Goal: Transaction & Acquisition: Book appointment/travel/reservation

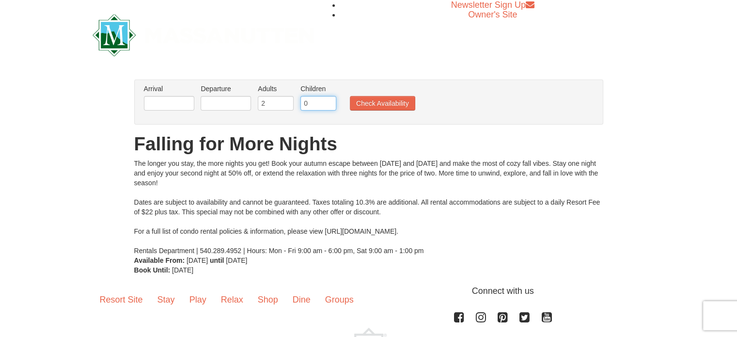
click at [315, 103] on input "0" at bounding box center [318, 103] width 36 height 15
click at [327, 99] on input "1" at bounding box center [318, 103] width 36 height 15
type input "2"
click at [327, 99] on input "2" at bounding box center [318, 103] width 36 height 15
click at [376, 104] on button "Check Availability" at bounding box center [382, 103] width 65 height 15
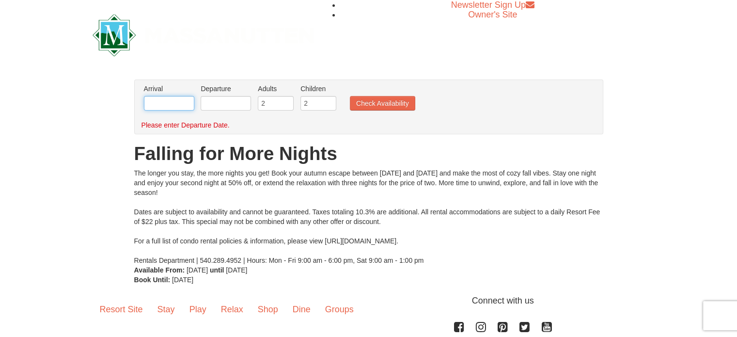
click at [163, 105] on input "text" at bounding box center [169, 103] width 50 height 15
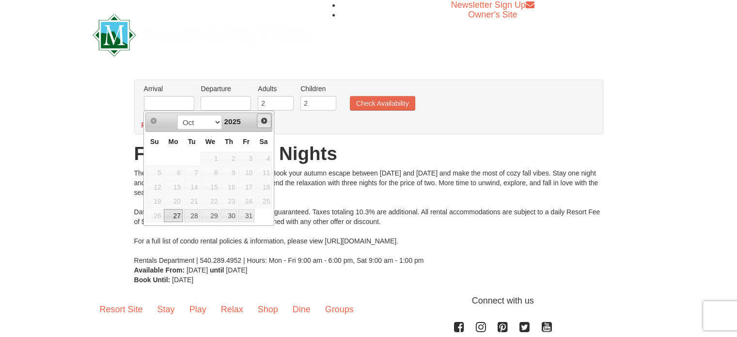
click at [265, 120] on span "Next" at bounding box center [264, 121] width 8 height 8
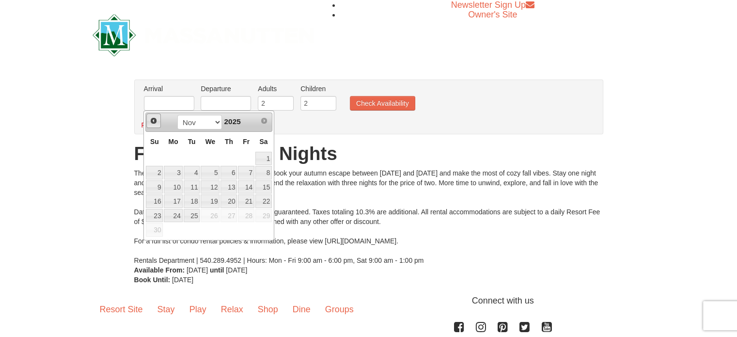
click at [155, 121] on span "Prev" at bounding box center [154, 121] width 8 height 8
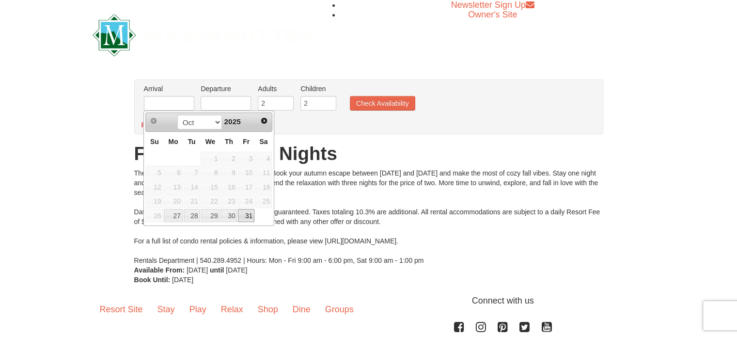
click at [250, 213] on link "31" at bounding box center [246, 216] width 16 height 14
type input "10/31/2025"
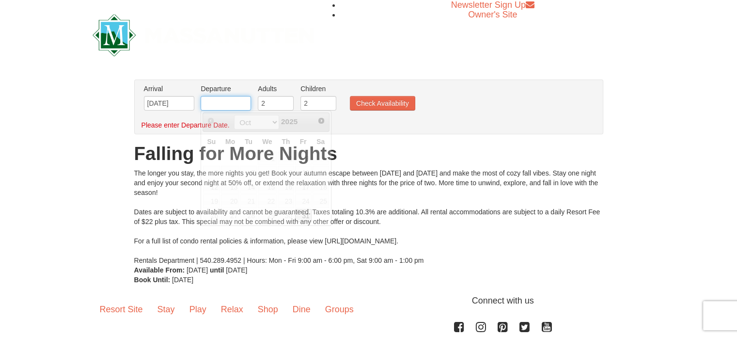
click at [238, 108] on input "text" at bounding box center [226, 103] width 50 height 15
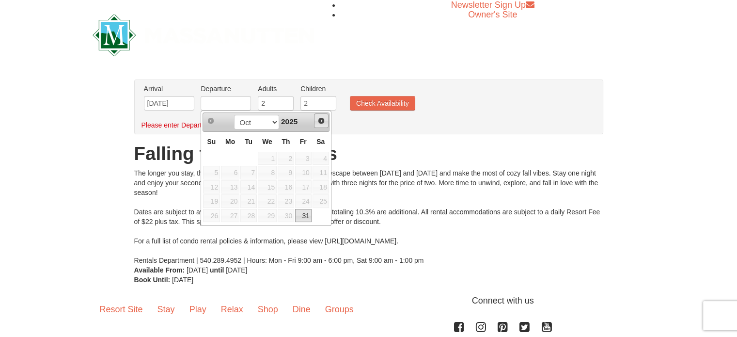
click at [324, 121] on span "Next" at bounding box center [321, 121] width 8 height 8
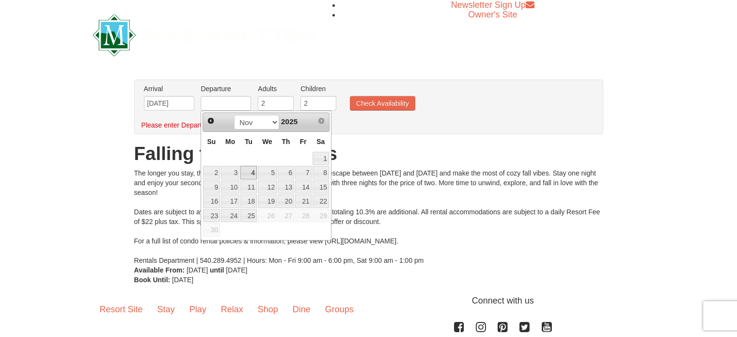
click at [248, 174] on link "4" at bounding box center [248, 173] width 16 height 14
type input "11/04/2025"
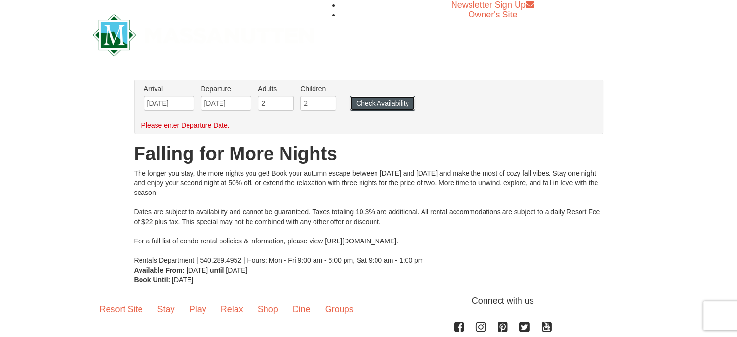
click at [378, 104] on button "Check Availability" at bounding box center [382, 103] width 65 height 15
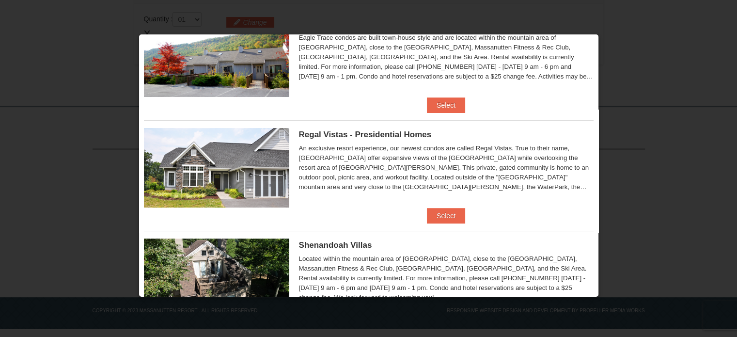
scroll to position [97, 0]
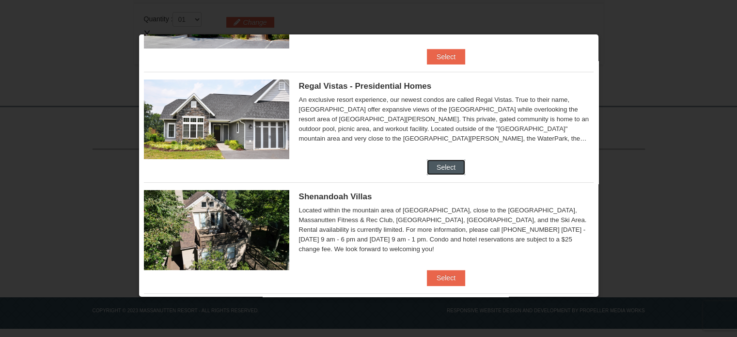
click at [444, 169] on button "Select" at bounding box center [446, 167] width 38 height 16
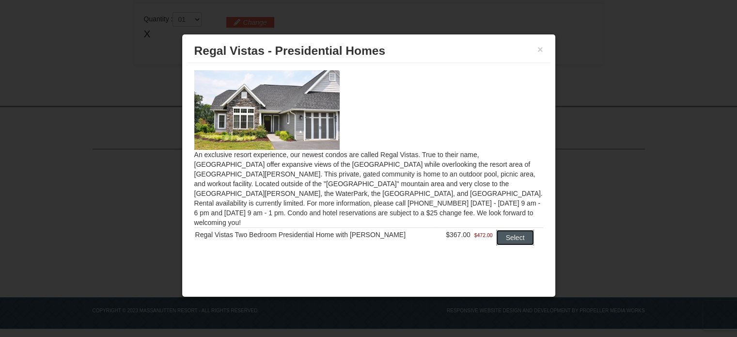
click at [505, 230] on button "Select" at bounding box center [515, 238] width 38 height 16
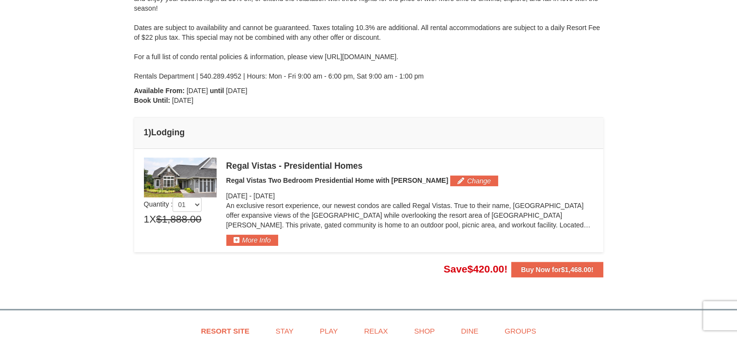
scroll to position [102, 0]
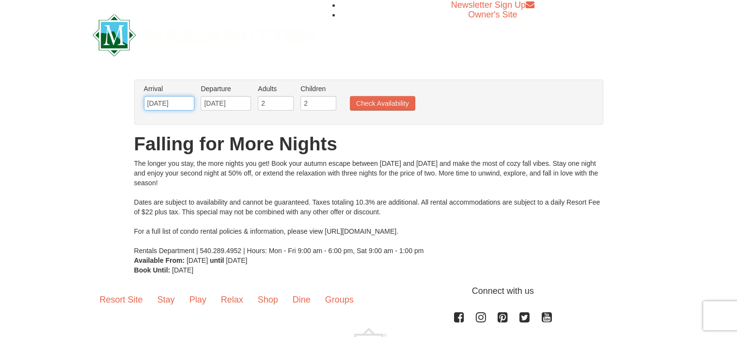
click at [189, 98] on input "[DATE]" at bounding box center [169, 103] width 50 height 15
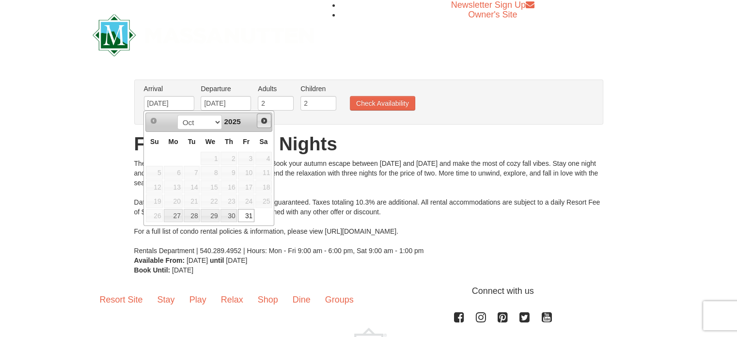
click at [264, 120] on span "Next" at bounding box center [264, 121] width 8 height 8
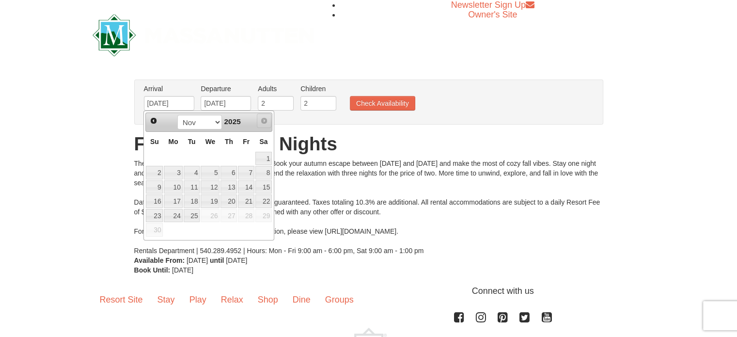
click at [265, 120] on span "Next" at bounding box center [264, 121] width 8 height 8
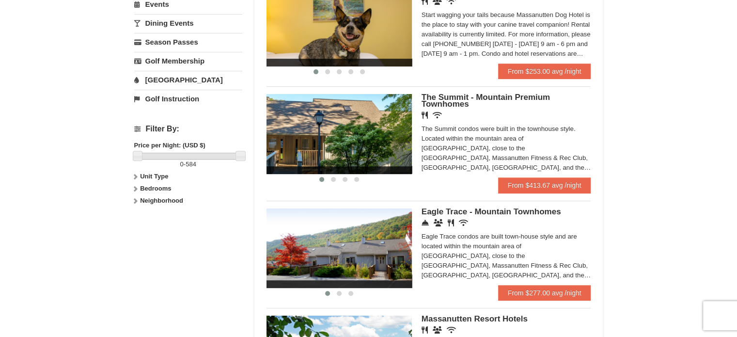
scroll to position [388, 0]
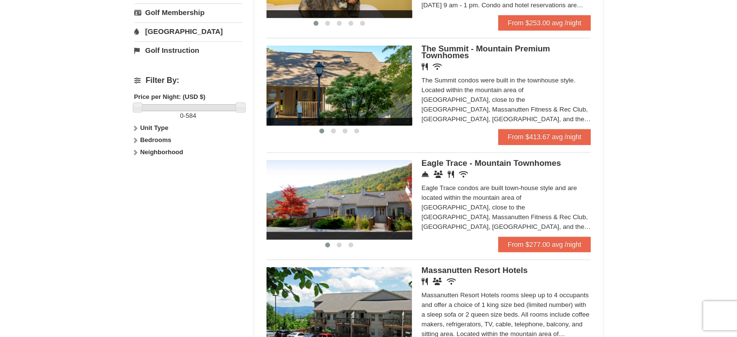
click at [357, 201] on img at bounding box center [338, 199] width 145 height 79
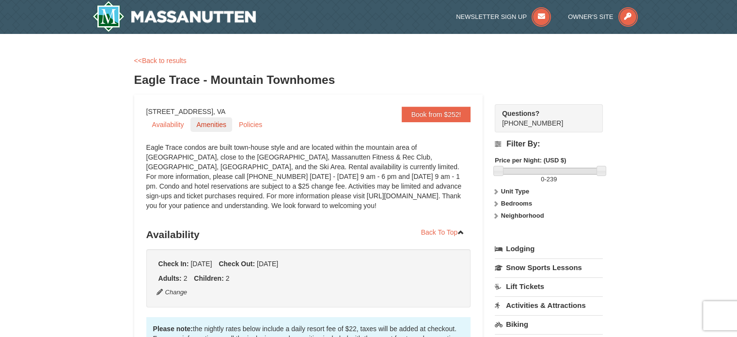
click at [198, 124] on link "Amenities" at bounding box center [210, 124] width 41 height 15
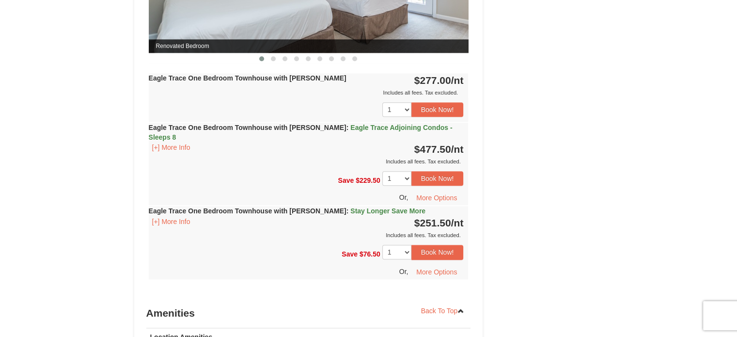
scroll to position [980, 0]
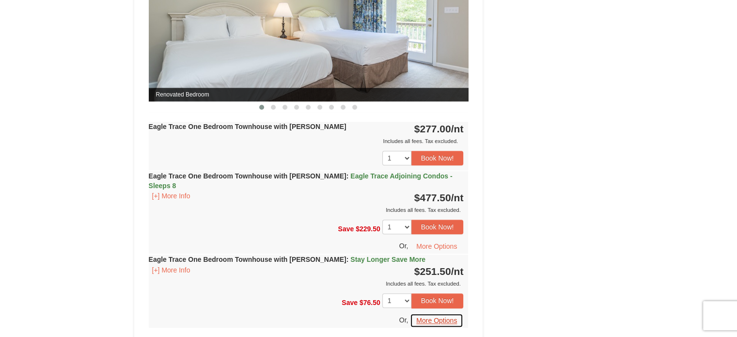
click at [446, 313] on button "More Options" at bounding box center [436, 320] width 53 height 15
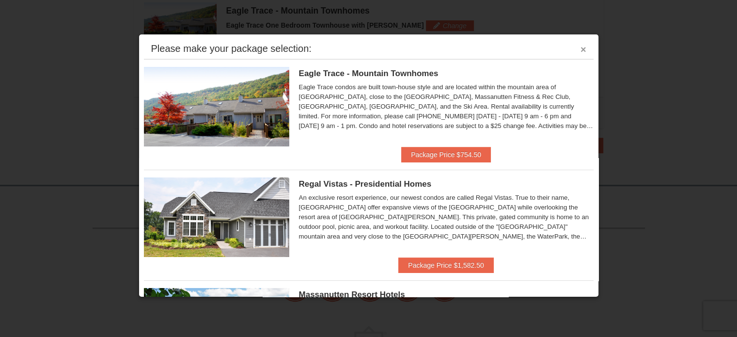
click at [580, 50] on button "×" at bounding box center [583, 50] width 6 height 10
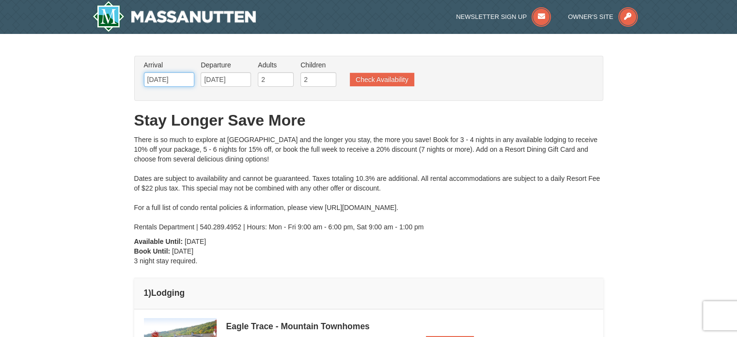
click at [178, 81] on input "12/27/2025" at bounding box center [169, 79] width 50 height 15
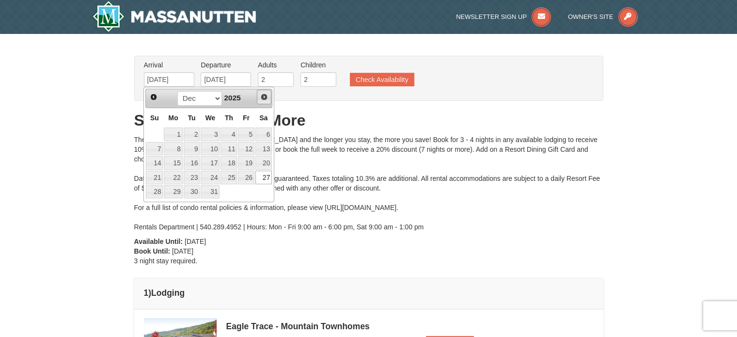
click at [264, 98] on span "Next" at bounding box center [264, 97] width 8 height 8
click at [156, 96] on span "Prev" at bounding box center [154, 97] width 8 height 8
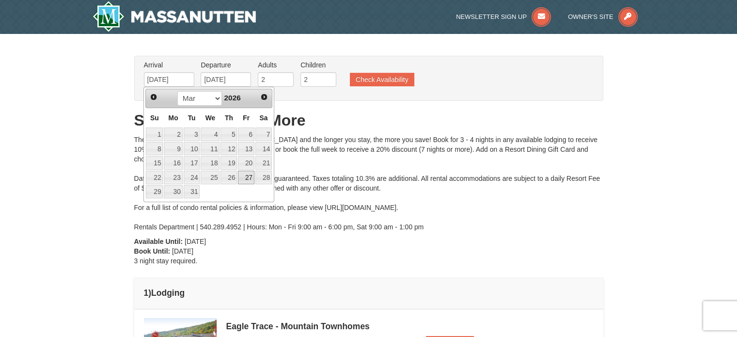
click at [253, 180] on link "27" at bounding box center [246, 178] width 16 height 14
type input "[DATE]"
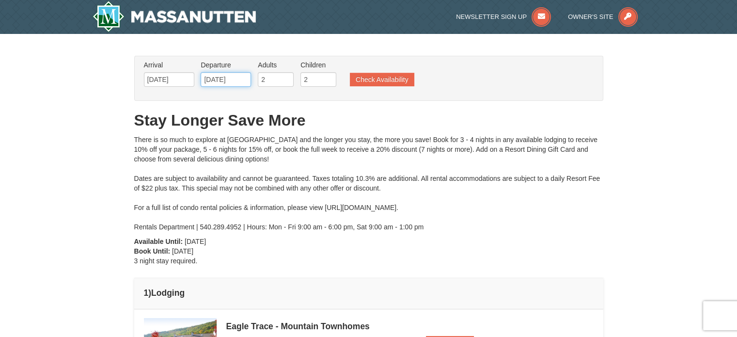
click at [235, 80] on input "[DATE]" at bounding box center [226, 79] width 50 height 15
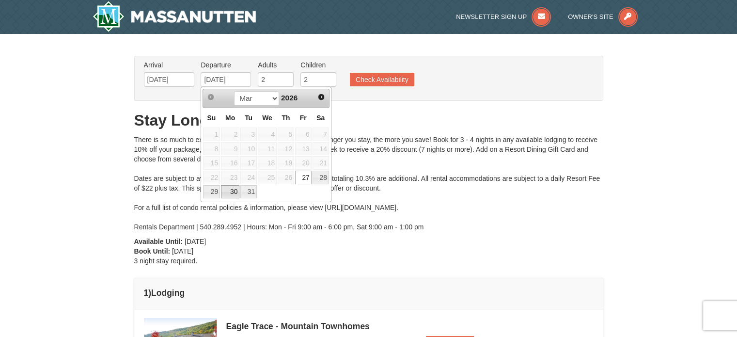
click at [232, 198] on div "Prev Next Mar Apr May Jun Jul Aug Sep Oct Nov Dec 2026 Su Mo Tu We Th Fr Sa 1 2…" at bounding box center [266, 144] width 131 height 115
click at [232, 193] on link "30" at bounding box center [230, 192] width 18 height 14
type input "[DATE]"
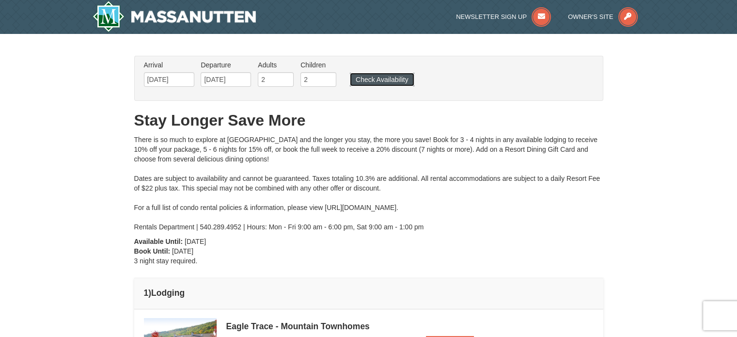
click at [369, 78] on button "Check Availability" at bounding box center [382, 80] width 64 height 14
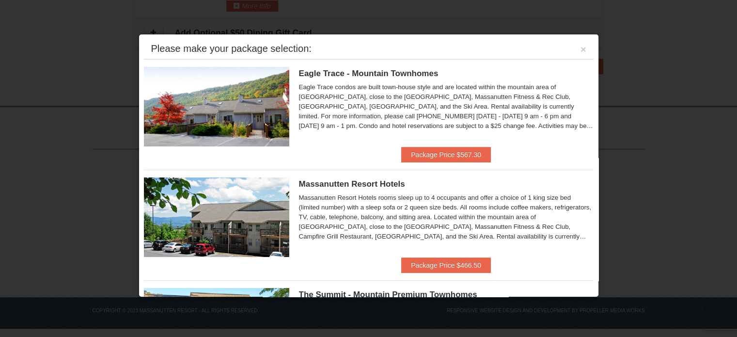
click at [278, 108] on img at bounding box center [216, 106] width 145 height 79
click at [419, 147] on button "Package Price $567.30" at bounding box center [446, 155] width 90 height 16
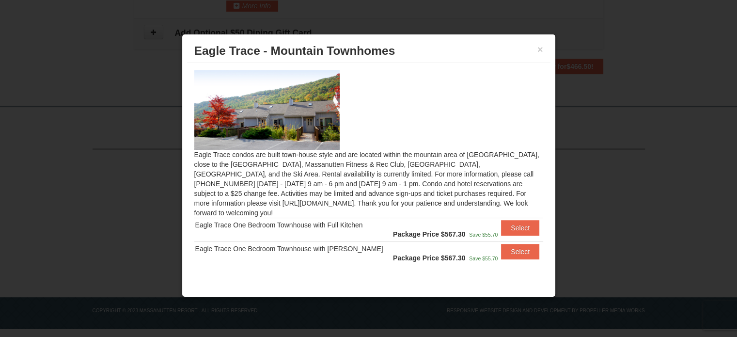
click at [536, 49] on h3 "Eagle Trace - Mountain Townhomes" at bounding box center [368, 51] width 349 height 15
click at [538, 49] on button "×" at bounding box center [540, 50] width 6 height 10
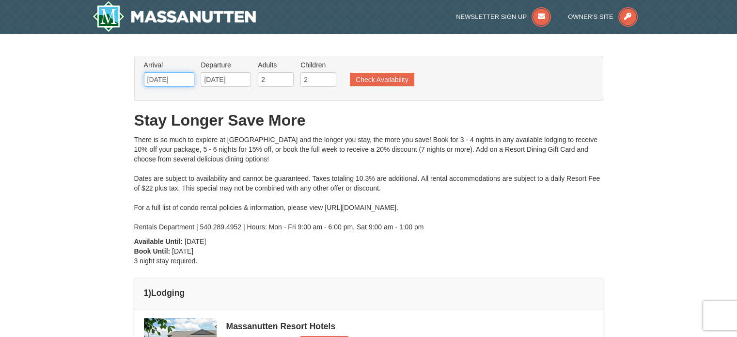
click at [183, 74] on input "[DATE]" at bounding box center [169, 79] width 50 height 15
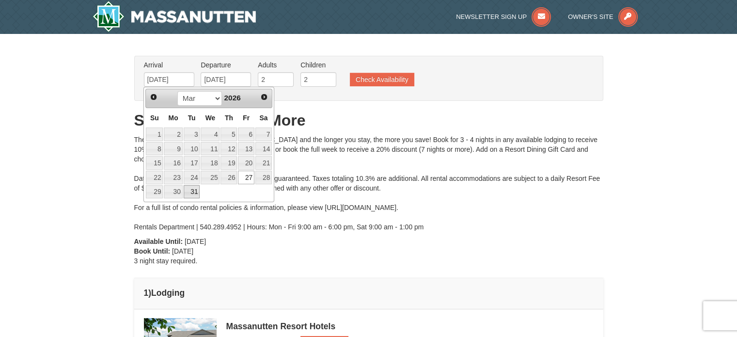
click at [192, 190] on link "31" at bounding box center [192, 192] width 16 height 14
type input "[DATE]"
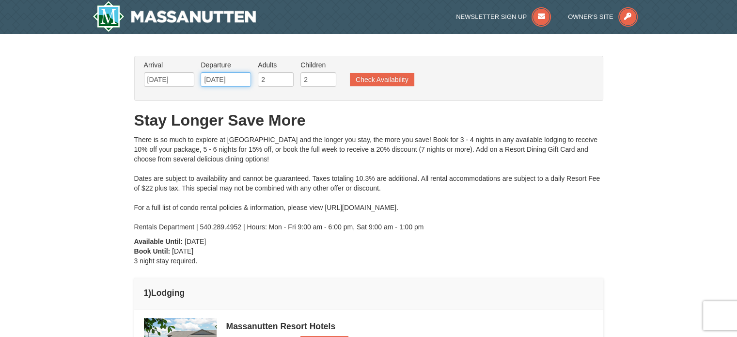
click at [231, 77] on input "[DATE]" at bounding box center [226, 79] width 50 height 15
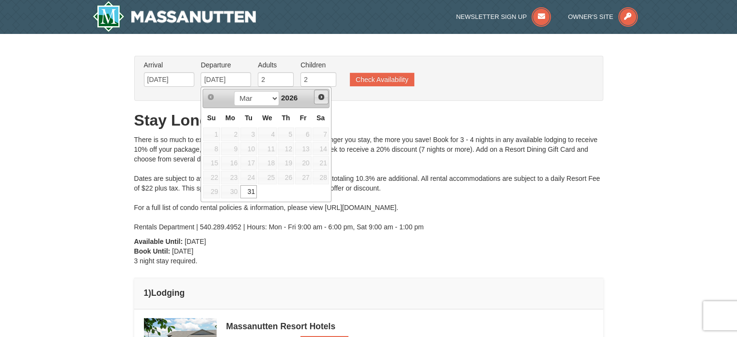
click at [317, 100] on span "Next" at bounding box center [321, 97] width 8 height 8
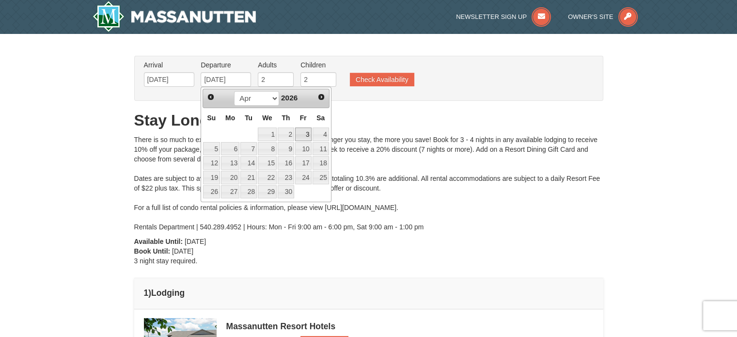
click at [296, 138] on link "3" at bounding box center [303, 134] width 16 height 14
type input "[DATE]"
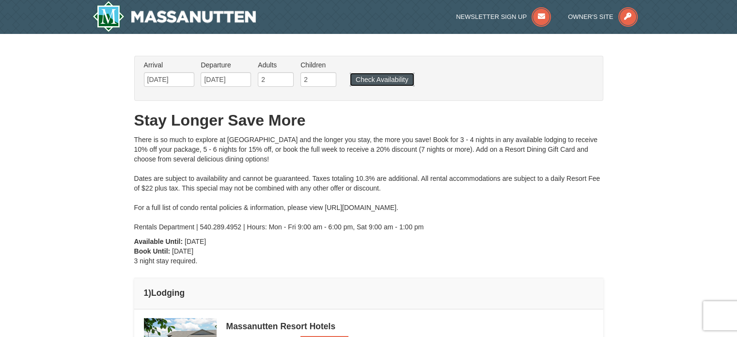
click at [364, 78] on button "Check Availability" at bounding box center [382, 80] width 64 height 14
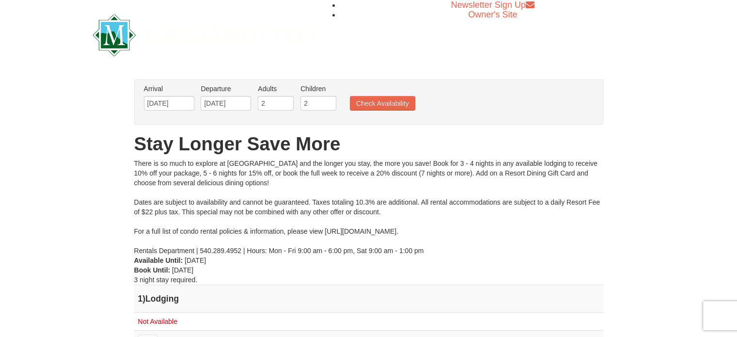
scroll to position [97, 0]
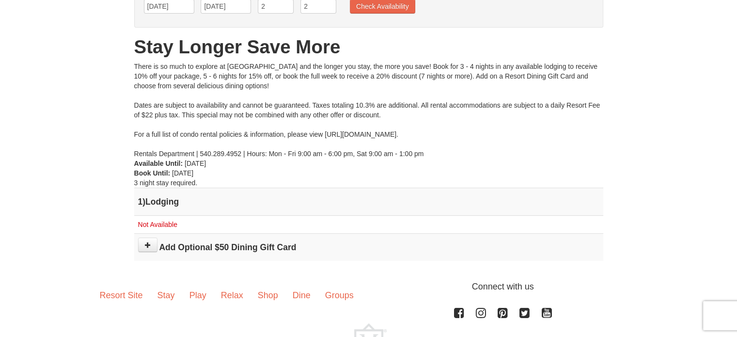
click at [154, 225] on span "Not Available" at bounding box center [157, 224] width 39 height 8
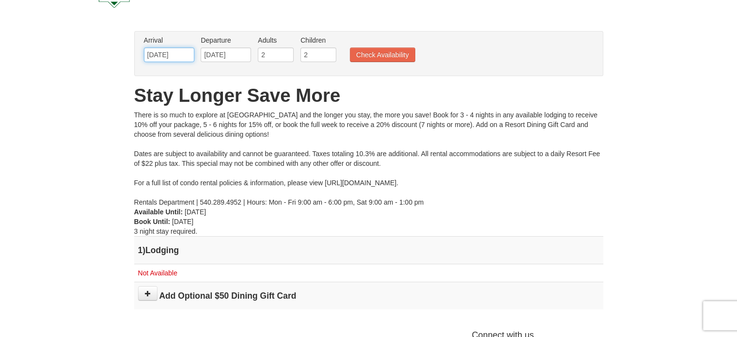
click at [186, 58] on input "[DATE]" at bounding box center [169, 54] width 50 height 15
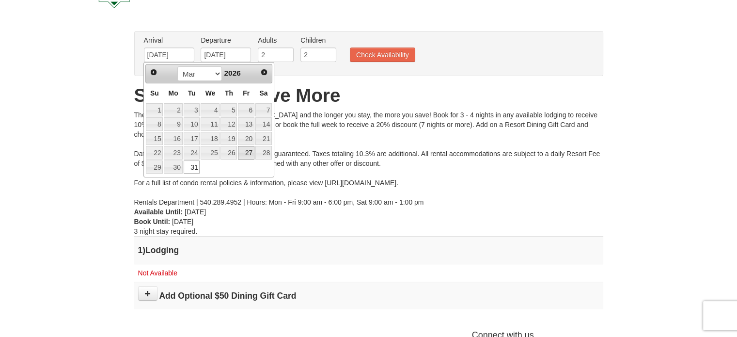
click at [242, 153] on link "27" at bounding box center [246, 153] width 16 height 14
type input "[DATE]"
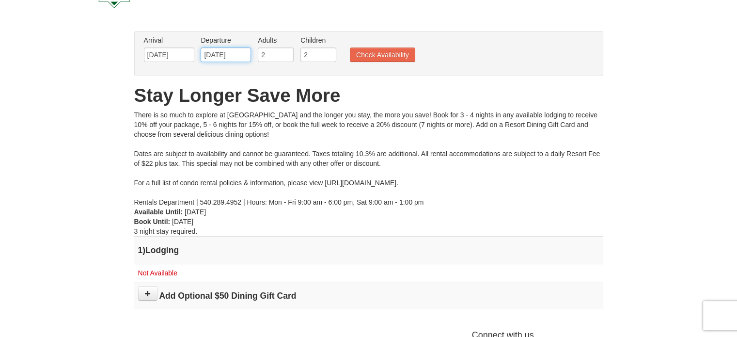
click at [241, 55] on input "04/03/2026" at bounding box center [226, 54] width 50 height 15
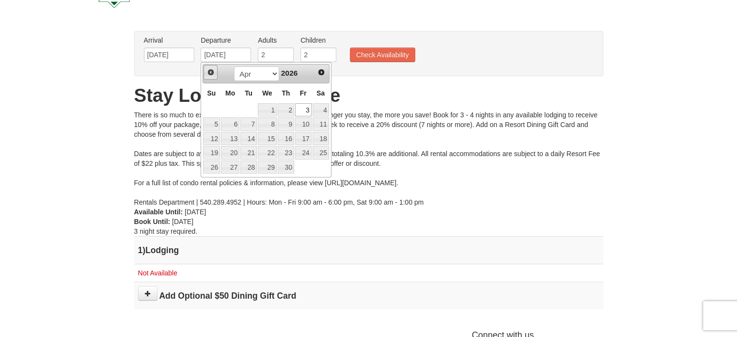
click at [213, 73] on span "Prev" at bounding box center [211, 72] width 8 height 8
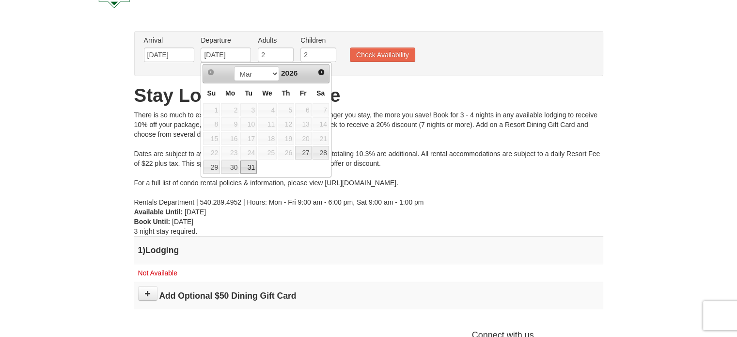
click at [250, 165] on link "31" at bounding box center [248, 167] width 16 height 14
type input "03/31/2026"
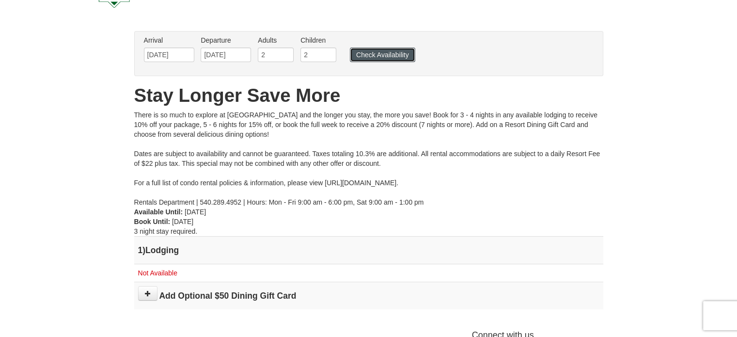
click at [366, 58] on button "Check Availability" at bounding box center [382, 54] width 65 height 15
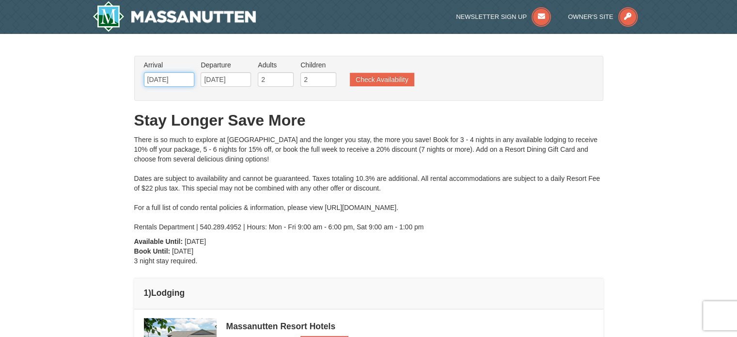
click at [186, 82] on input "[DATE]" at bounding box center [169, 79] width 50 height 15
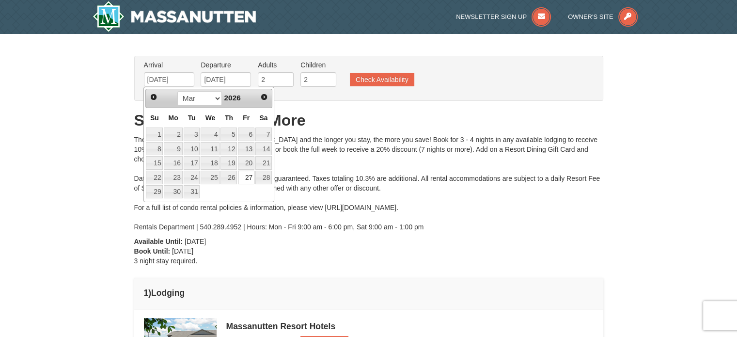
click at [312, 128] on h1 "Stay Longer Save More" at bounding box center [368, 119] width 469 height 19
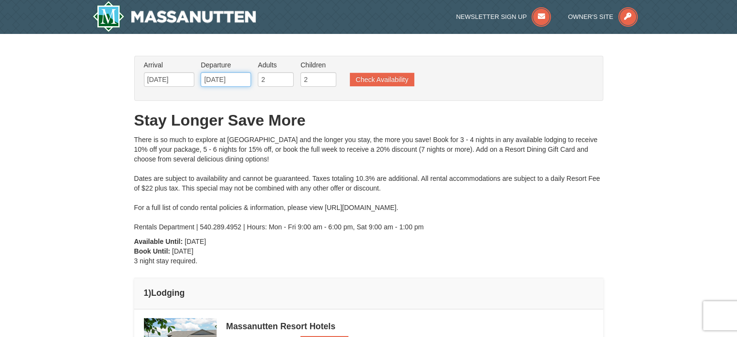
click at [240, 75] on input "[DATE]" at bounding box center [226, 79] width 50 height 15
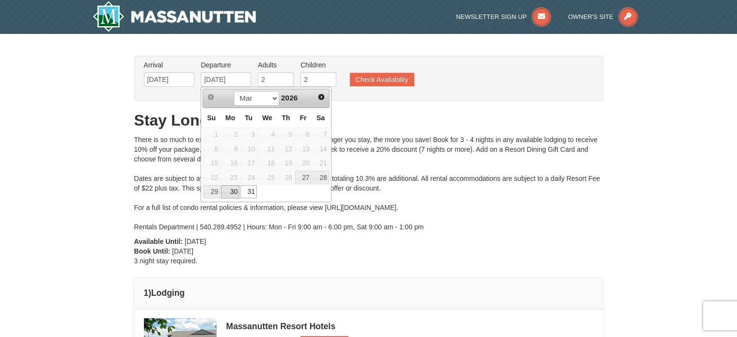
click at [228, 191] on link "30" at bounding box center [230, 192] width 18 height 14
type input "[DATE]"
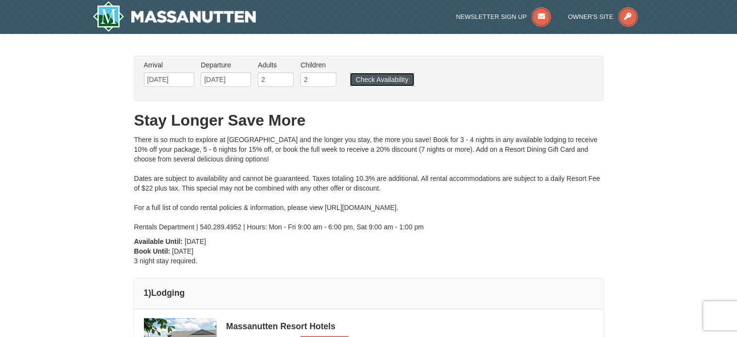
click at [366, 81] on button "Check Availability" at bounding box center [382, 80] width 64 height 14
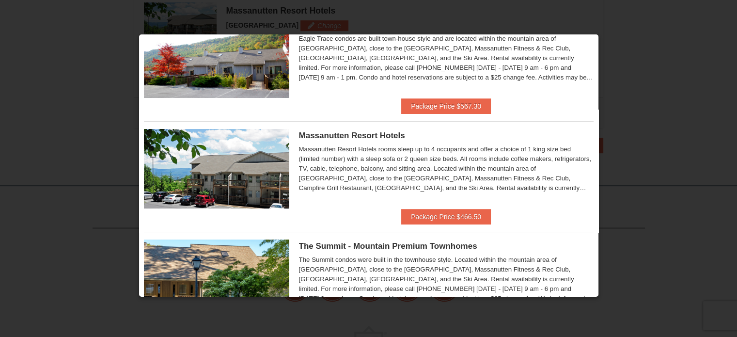
scroll to position [97, 0]
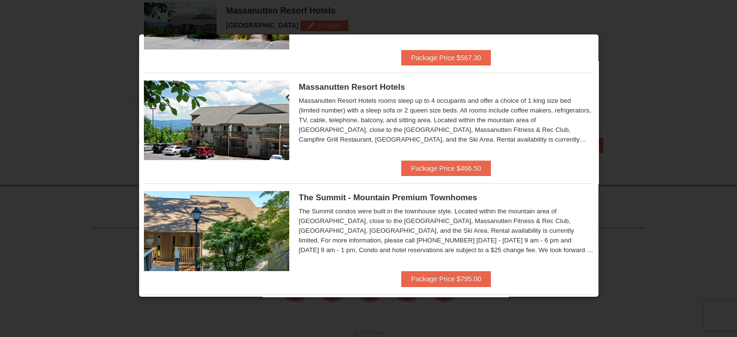
click at [401, 237] on div "The Summit condos were built in the townhouse style. Located within the mountai…" at bounding box center [446, 230] width 295 height 48
click at [257, 238] on img at bounding box center [216, 230] width 145 height 79
click at [407, 280] on button "Package Price $795.00" at bounding box center [446, 279] width 90 height 16
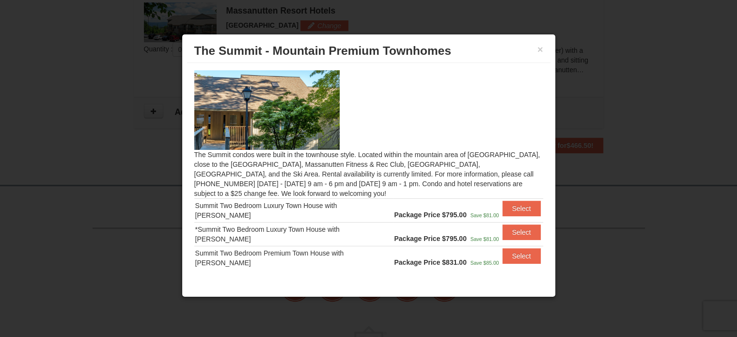
scroll to position [43, 0]
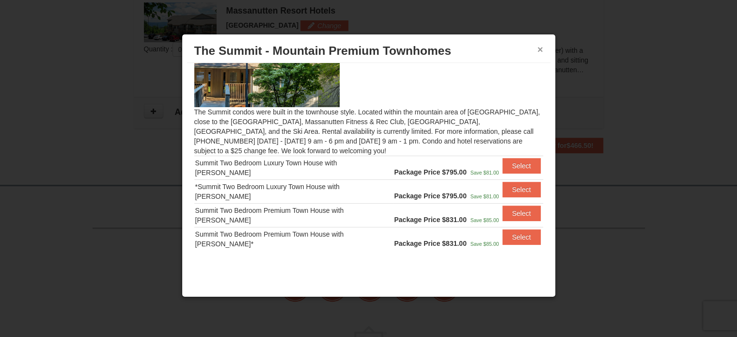
click at [541, 52] on button "×" at bounding box center [540, 50] width 6 height 10
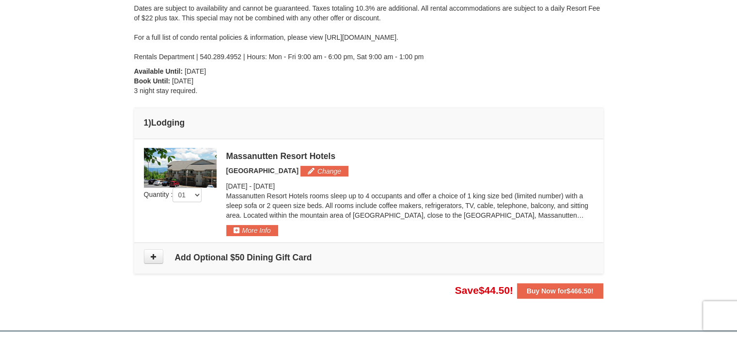
scroll to position [0, 0]
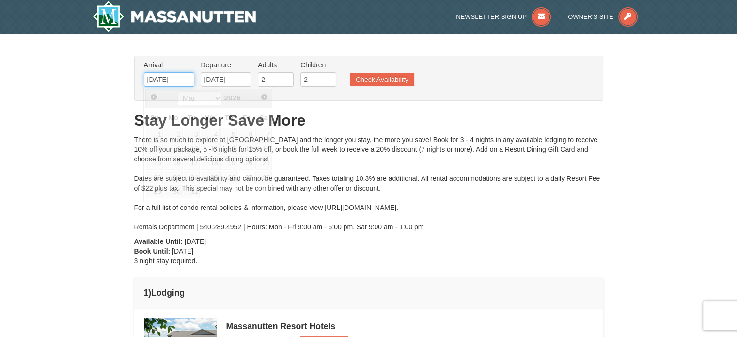
click at [182, 78] on input "03/27/2026" at bounding box center [169, 79] width 50 height 15
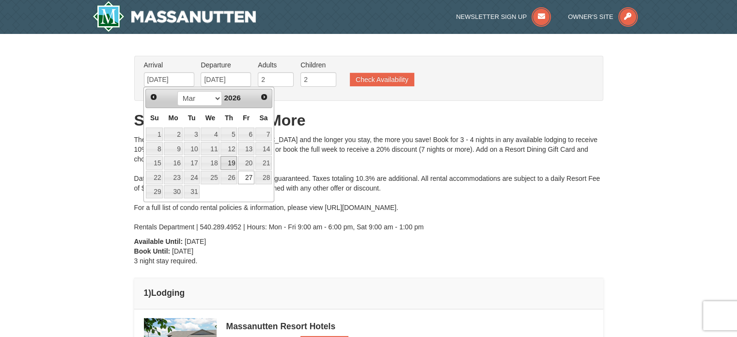
click at [232, 163] on link "19" at bounding box center [228, 163] width 16 height 14
type input "[DATE]"
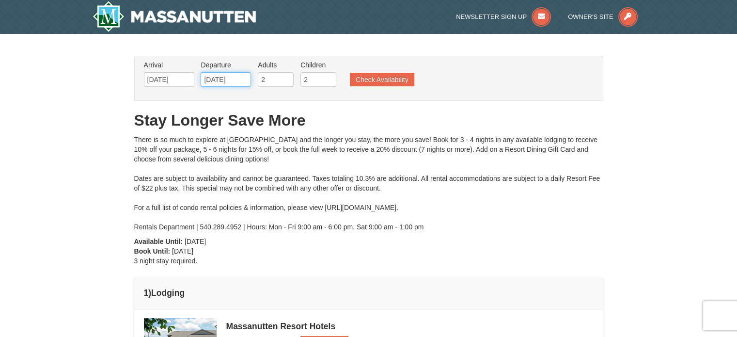
click at [238, 79] on input "03/30/2026" at bounding box center [226, 79] width 50 height 15
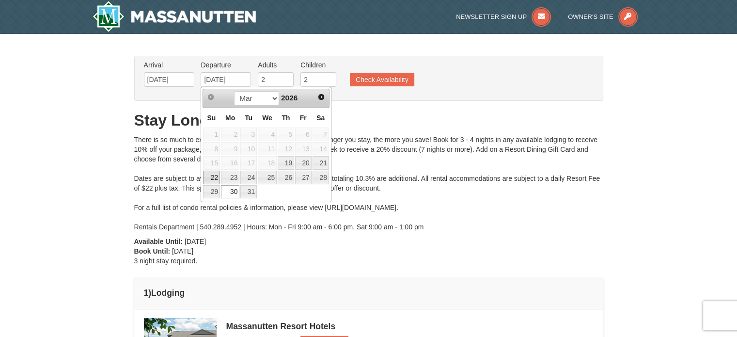
click at [213, 176] on link "22" at bounding box center [211, 178] width 17 height 14
type input "[DATE]"
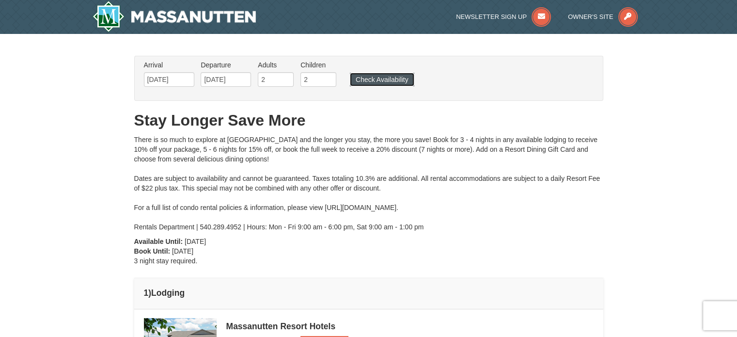
click at [364, 80] on button "Check Availability" at bounding box center [382, 80] width 64 height 14
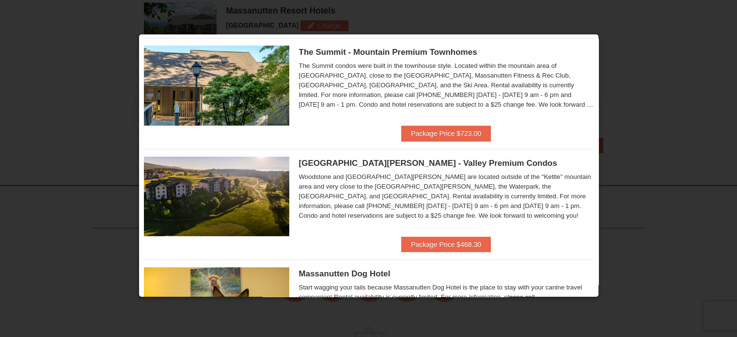
scroll to position [291, 0]
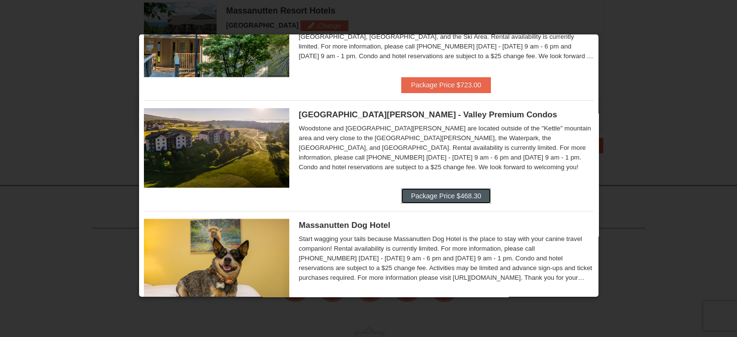
click at [443, 193] on button "Package Price $468.30" at bounding box center [446, 196] width 90 height 16
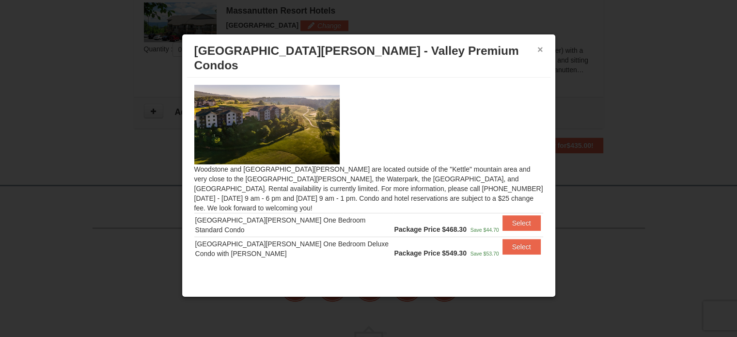
click at [541, 49] on button "×" at bounding box center [540, 50] width 6 height 10
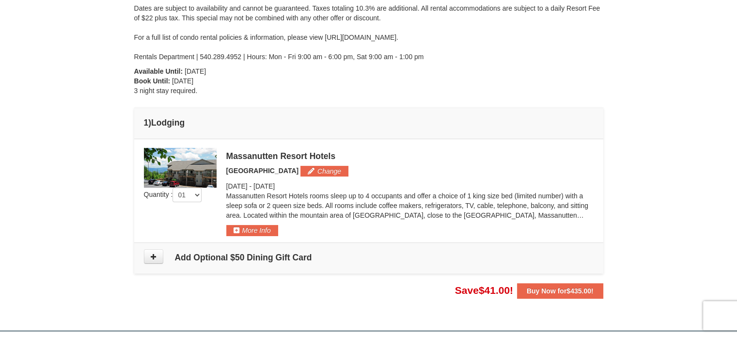
scroll to position [0, 0]
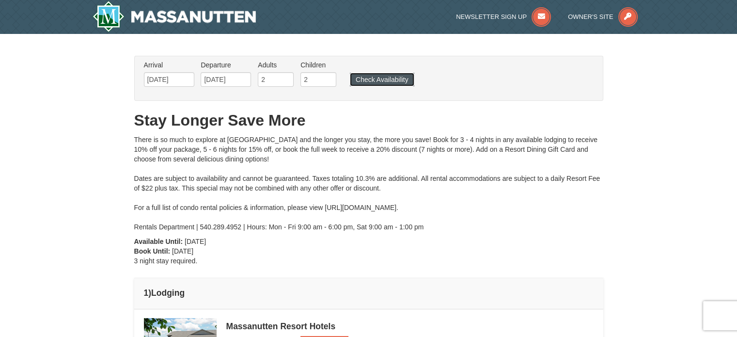
click at [371, 75] on button "Check Availability" at bounding box center [382, 80] width 64 height 14
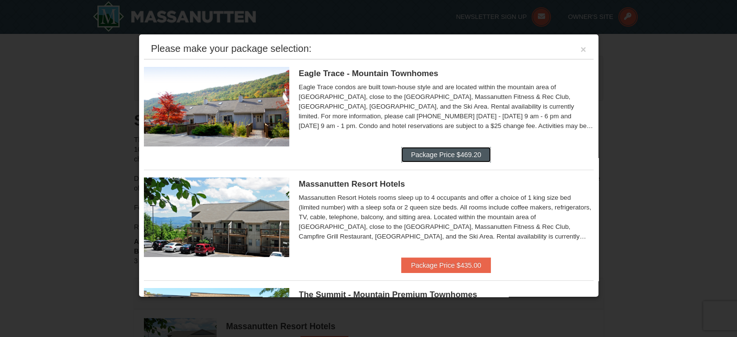
click at [467, 156] on button "Package Price $469.20" at bounding box center [446, 155] width 90 height 16
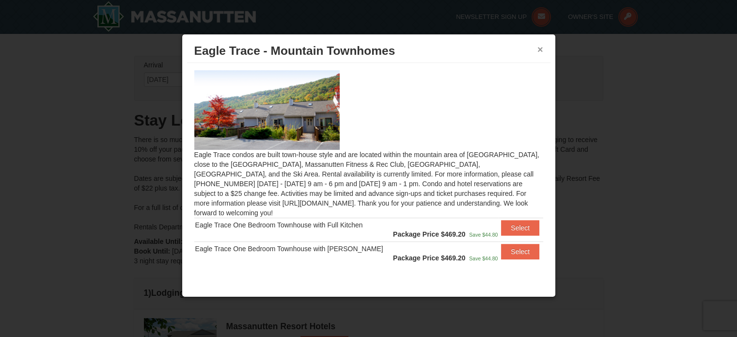
click at [539, 49] on button "×" at bounding box center [540, 50] width 6 height 10
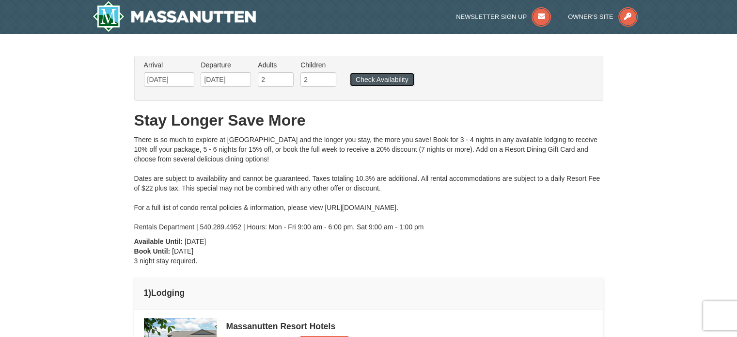
click at [363, 79] on button "Check Availability" at bounding box center [382, 80] width 64 height 14
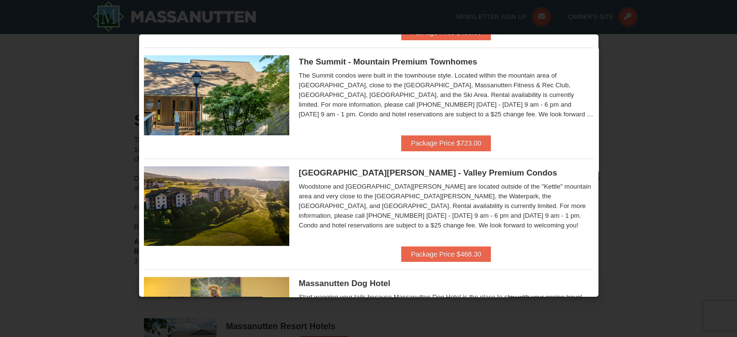
scroll to position [184, 0]
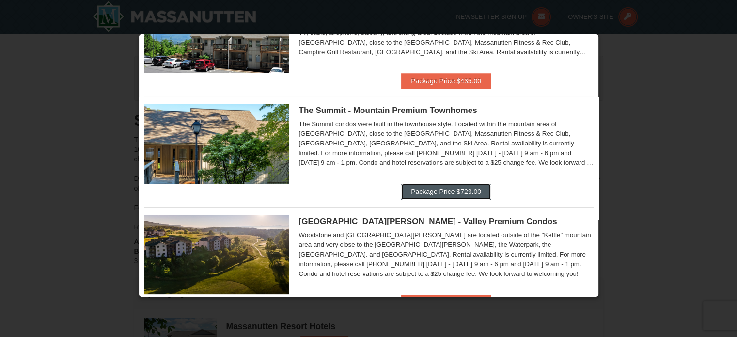
click at [481, 189] on button "Package Price $723.00" at bounding box center [446, 192] width 90 height 16
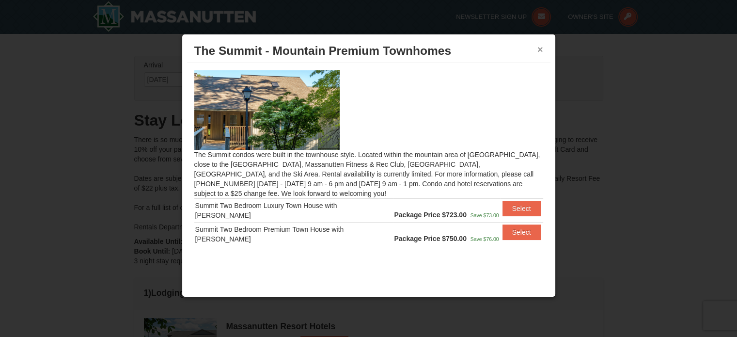
click at [540, 51] on button "×" at bounding box center [540, 50] width 6 height 10
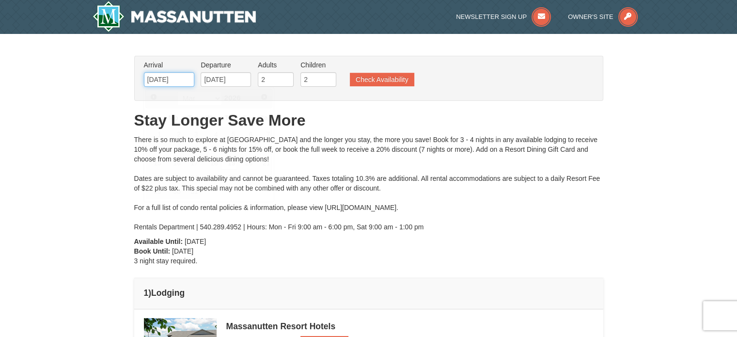
click at [192, 77] on input "03/19/2026" at bounding box center [169, 79] width 50 height 15
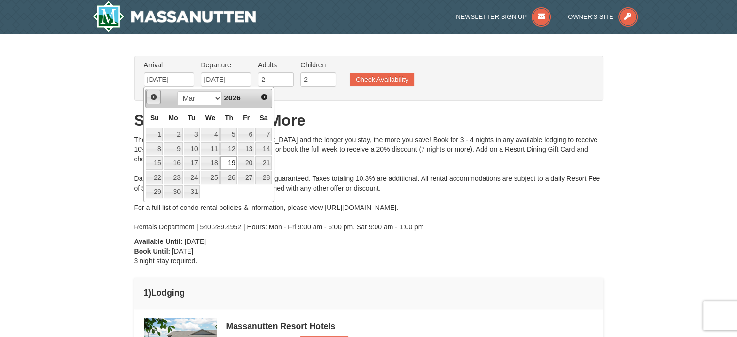
click at [149, 96] on link "Prev" at bounding box center [153, 97] width 15 height 15
click at [247, 145] on link "13" at bounding box center [246, 149] width 16 height 14
type input "02/13/2026"
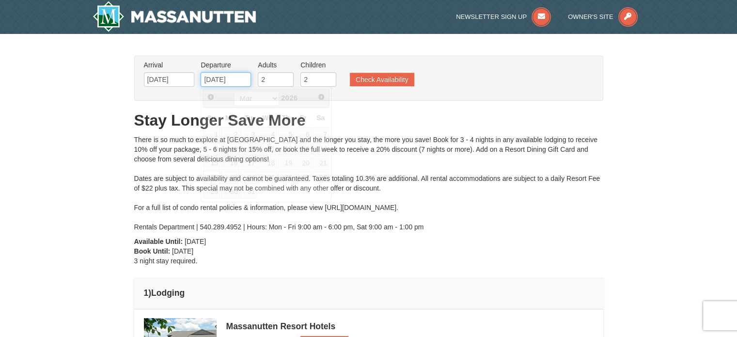
click at [249, 79] on input "03/22/2026" at bounding box center [226, 79] width 50 height 15
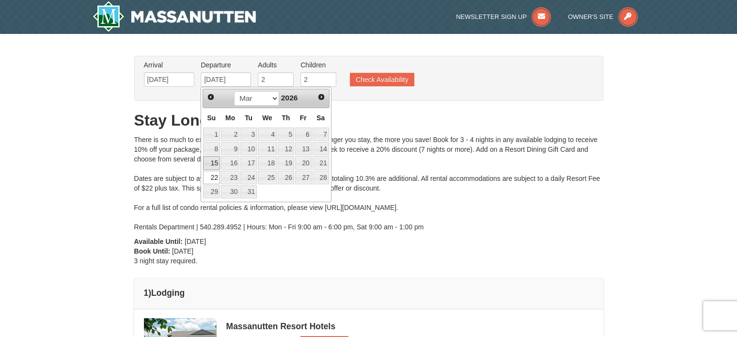
click at [209, 164] on link "15" at bounding box center [211, 163] width 17 height 14
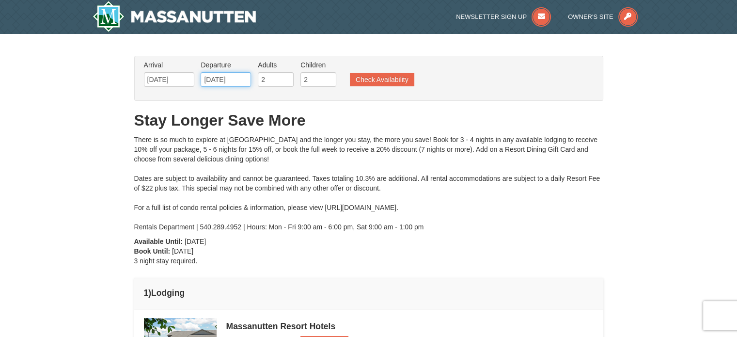
click at [235, 78] on input "03/15/2026" at bounding box center [226, 79] width 50 height 15
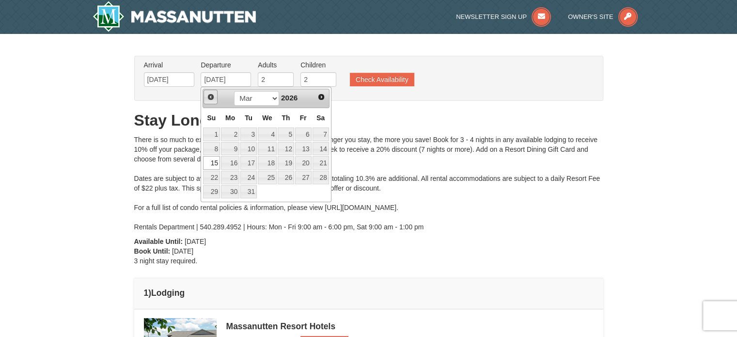
click at [209, 94] on span "Prev" at bounding box center [211, 97] width 8 height 8
click at [216, 159] on link "15" at bounding box center [211, 163] width 17 height 14
type input "[DATE]"
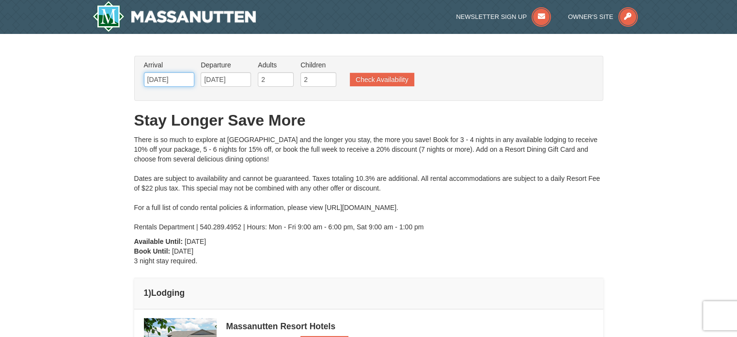
click at [191, 79] on input "02/13/2026" at bounding box center [169, 79] width 50 height 15
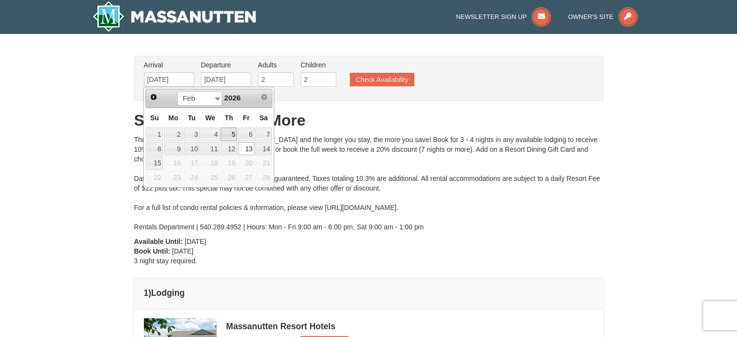
click at [233, 142] on link "12" at bounding box center [228, 149] width 16 height 14
type input "[DATE]"
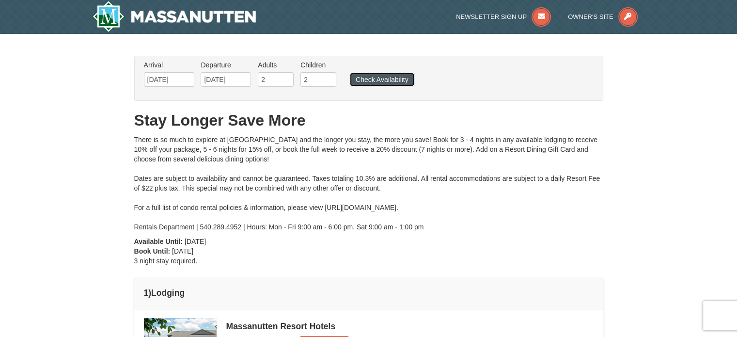
click at [361, 78] on button "Check Availability" at bounding box center [382, 80] width 64 height 14
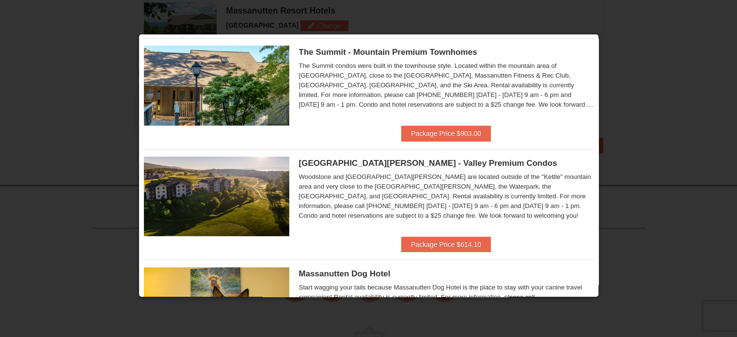
scroll to position [291, 0]
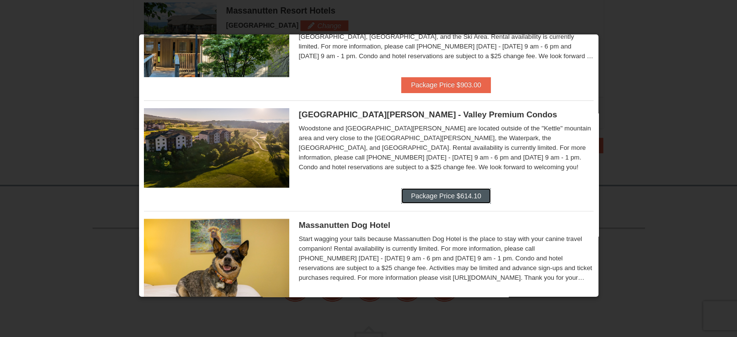
click at [466, 192] on button "Package Price $614.10" at bounding box center [446, 196] width 90 height 16
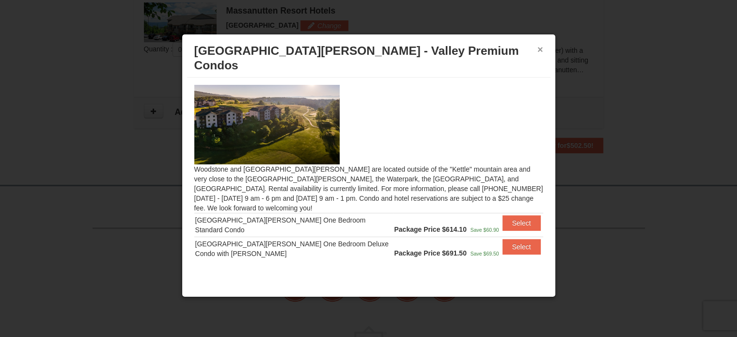
click at [542, 49] on button "×" at bounding box center [540, 50] width 6 height 10
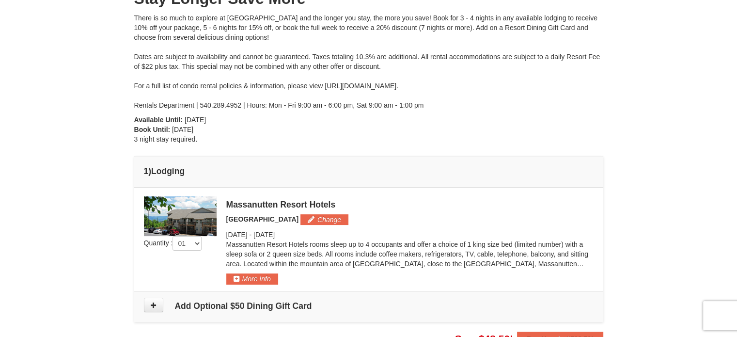
scroll to position [0, 0]
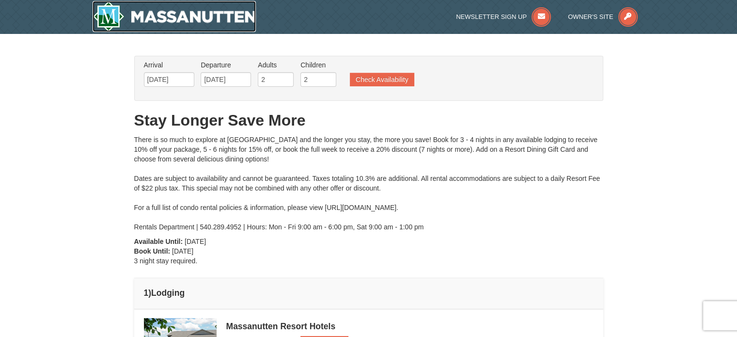
click at [166, 13] on img at bounding box center [175, 16] width 164 height 31
